Goal: Check status: Check status

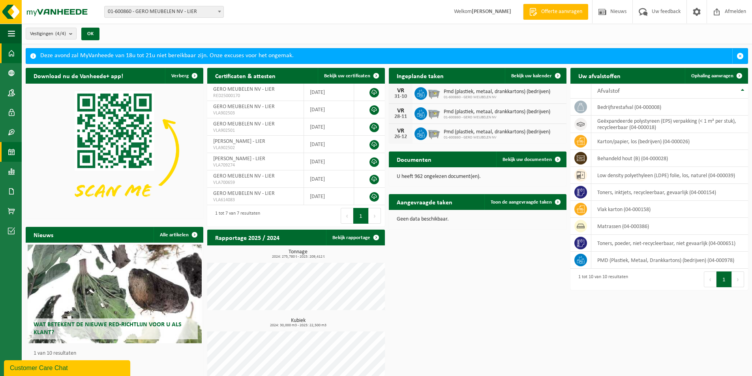
click at [12, 152] on span at bounding box center [11, 152] width 7 height 20
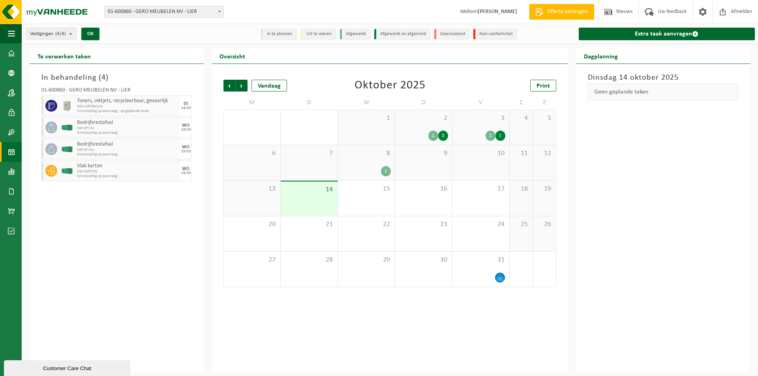
click at [181, 131] on div "15/10" at bounding box center [185, 130] width 9 height 4
click at [181, 152] on div "15/10" at bounding box center [185, 152] width 9 height 4
click at [183, 176] on div "WO 15/10" at bounding box center [186, 171] width 12 height 21
